Goal: Task Accomplishment & Management: Manage account settings

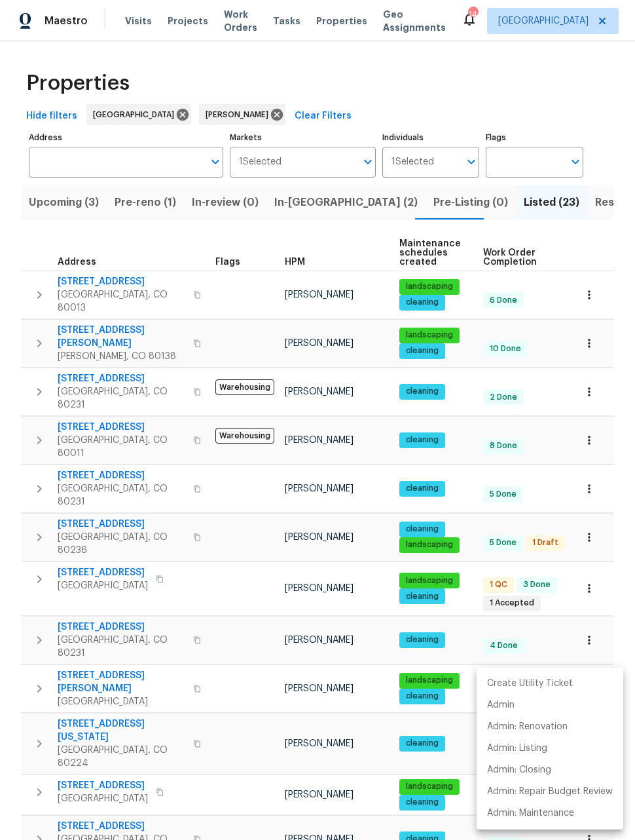
scroll to position [373, 0]
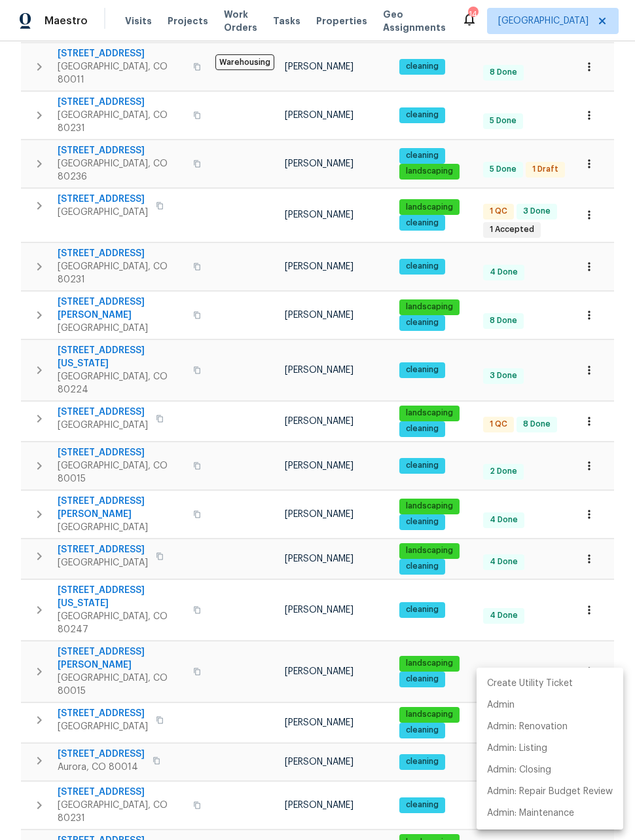
click at [616, 105] on div at bounding box center [317, 420] width 635 height 840
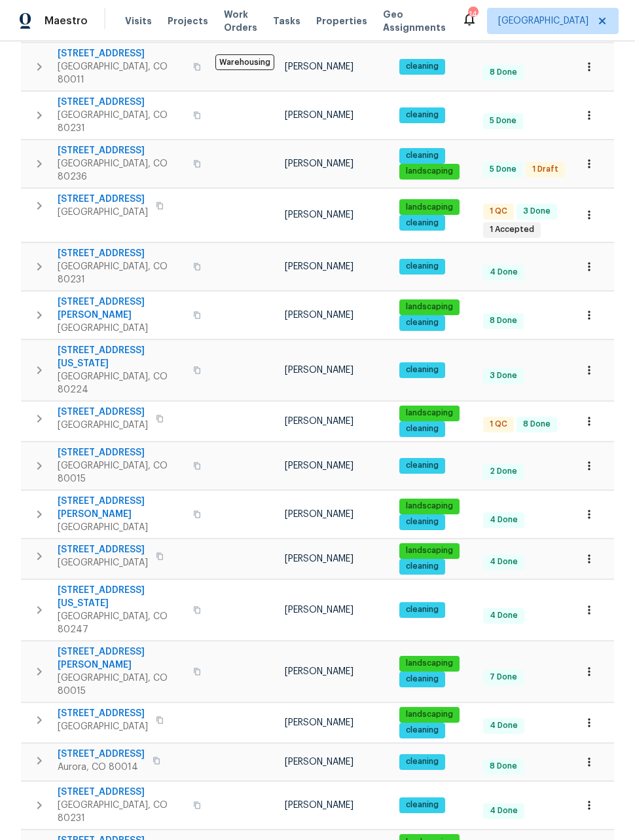
click at [618, 110] on div "Properties Hide filters Denver David Page Clear Filters Address Address Markets…" at bounding box center [317, 368] width 635 height 1401
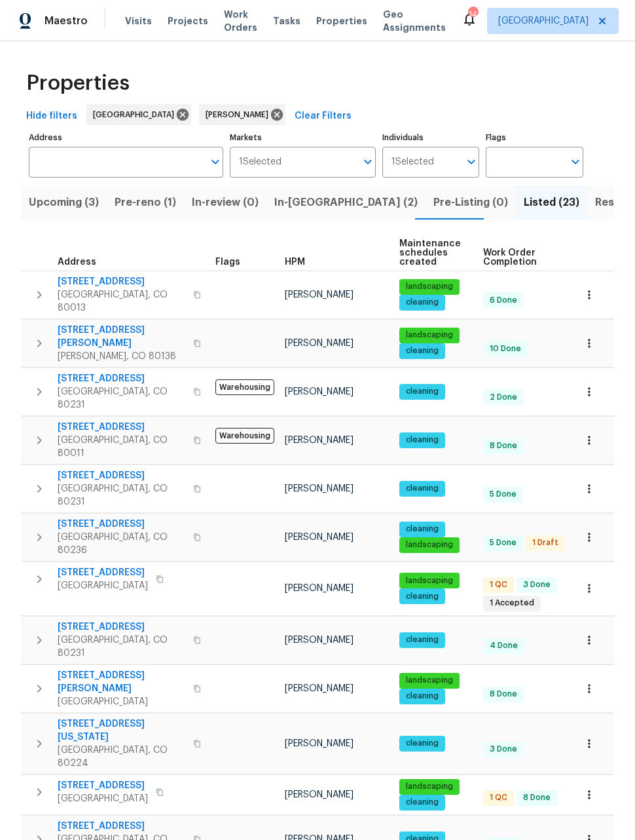
scroll to position [0, 0]
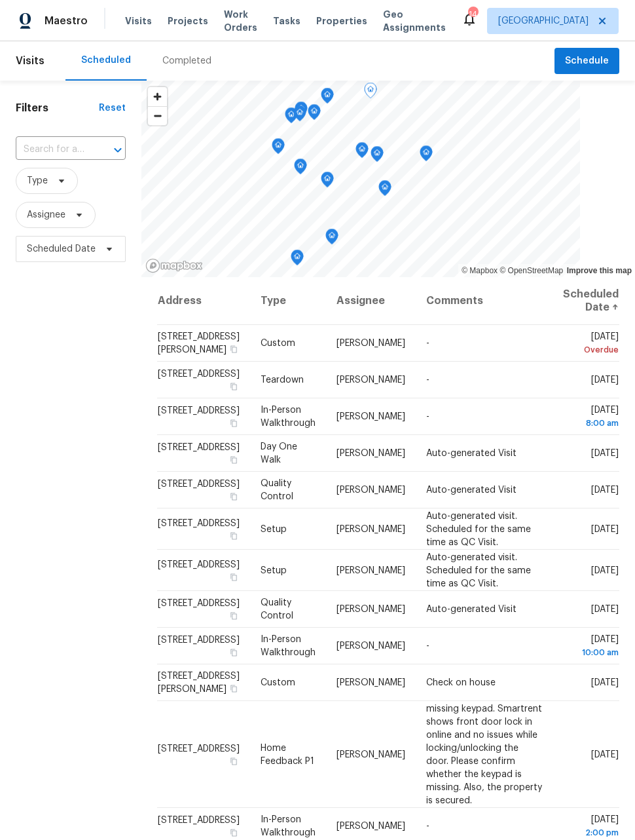
click at [0, 0] on icon at bounding box center [0, 0] width 0 height 0
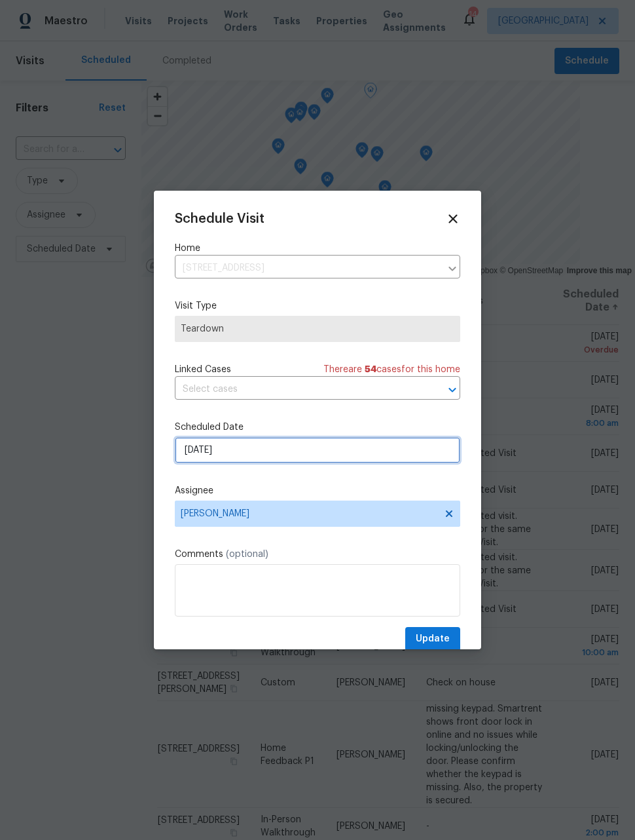
click at [406, 457] on input "[DATE]" at bounding box center [318, 450] width 286 height 26
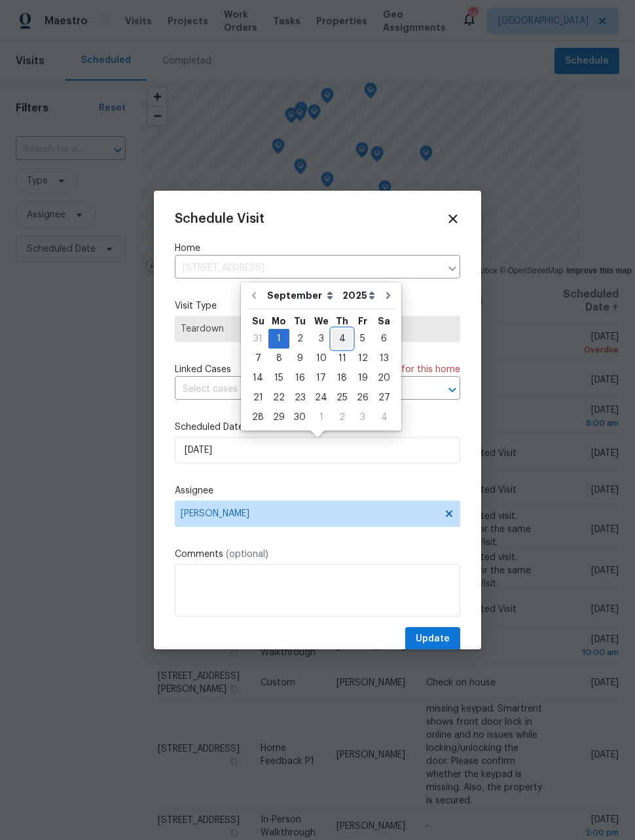
click at [343, 346] on div "4" at bounding box center [342, 339] width 20 height 18
type input "[DATE]"
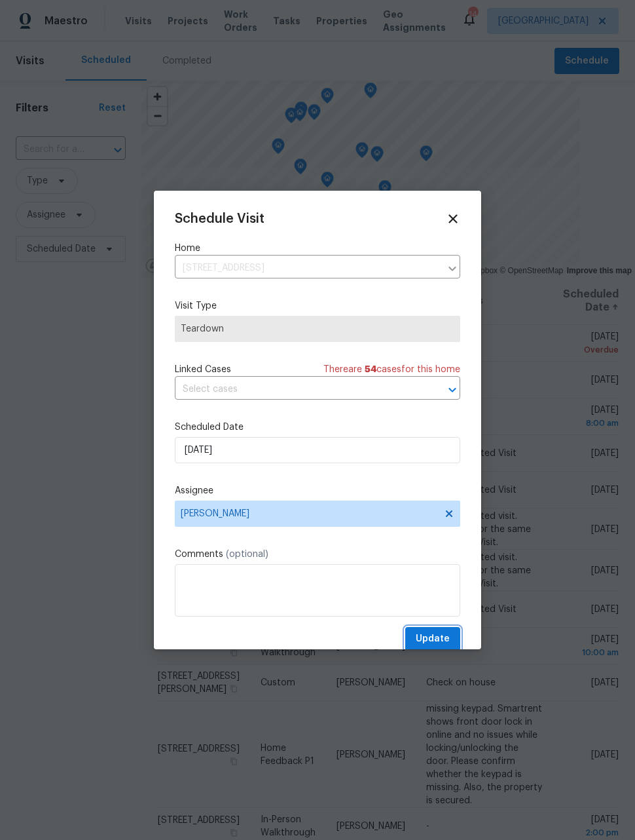
click at [440, 641] on span "Update" at bounding box center [433, 639] width 34 height 16
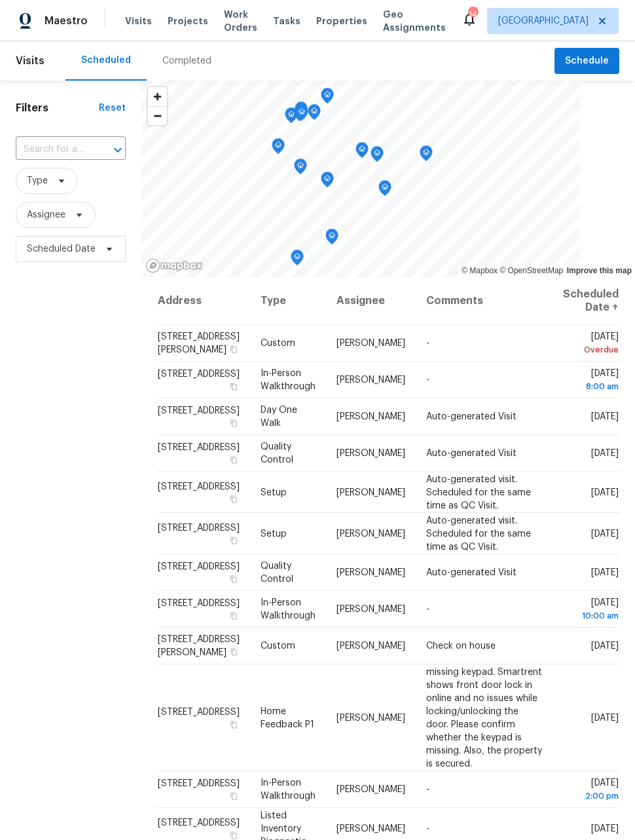
click at [51, 475] on div "Filters Reset ​ Type Assignee Scheduled Date" at bounding box center [71, 515] width 142 height 869
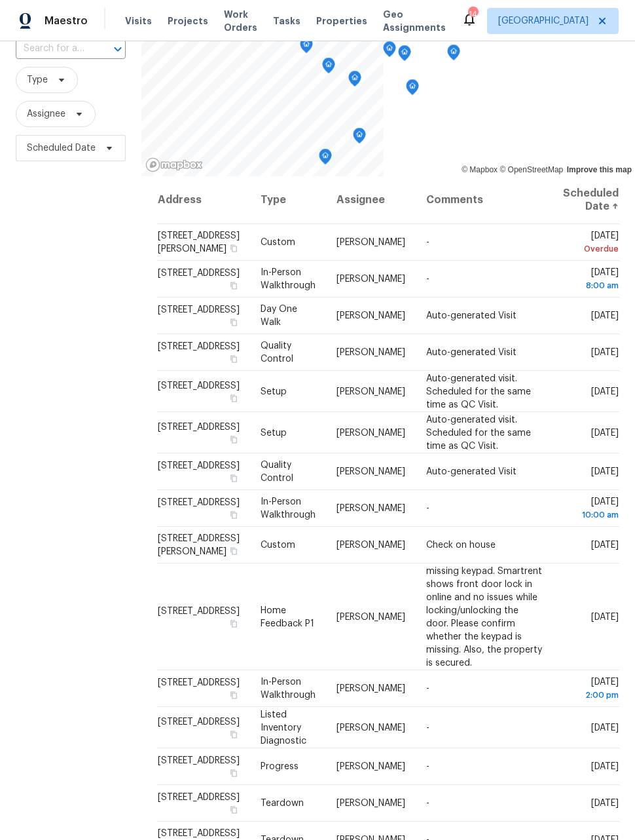
scroll to position [69, 0]
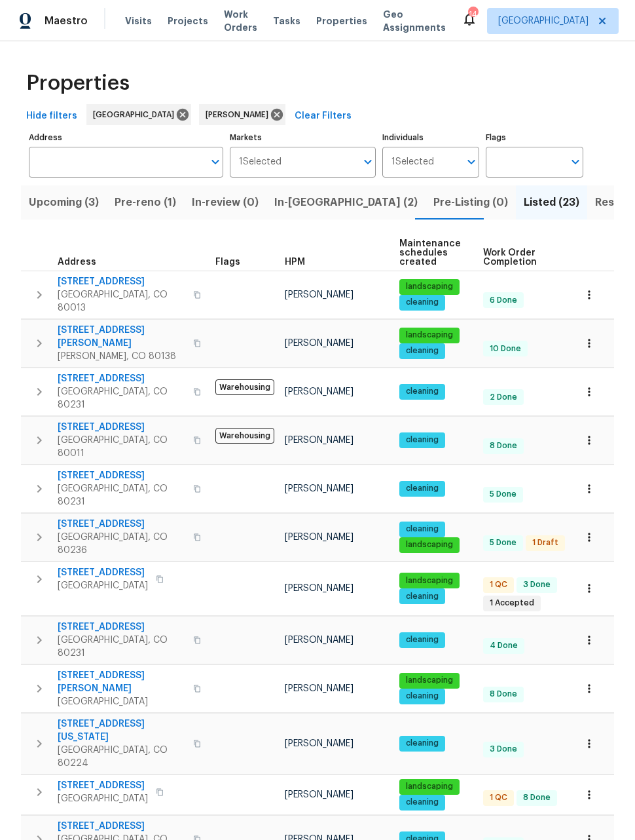
click at [52, 206] on span "Upcoming (3)" at bounding box center [64, 202] width 70 height 18
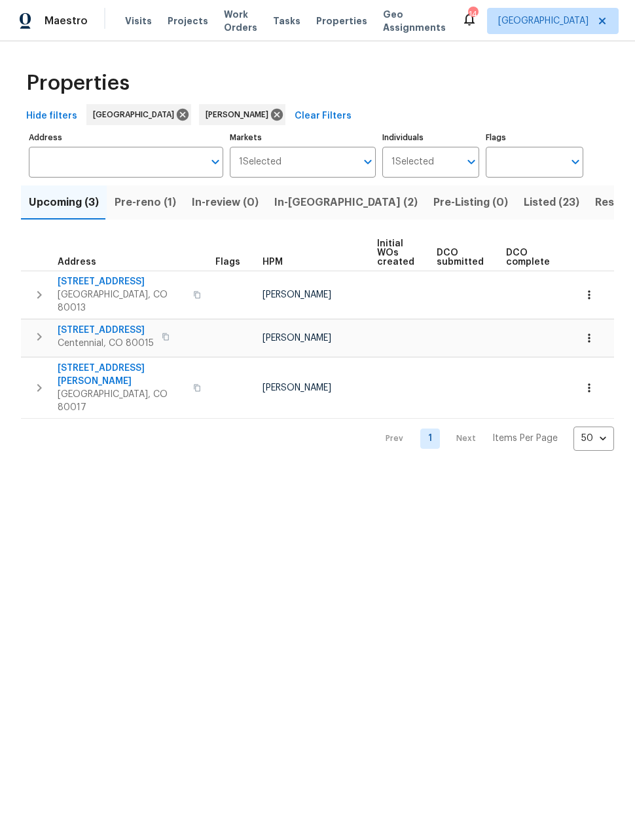
click at [140, 206] on span "Pre-reno (1)" at bounding box center [146, 202] width 62 height 18
